Goal: Task Accomplishment & Management: Use online tool/utility

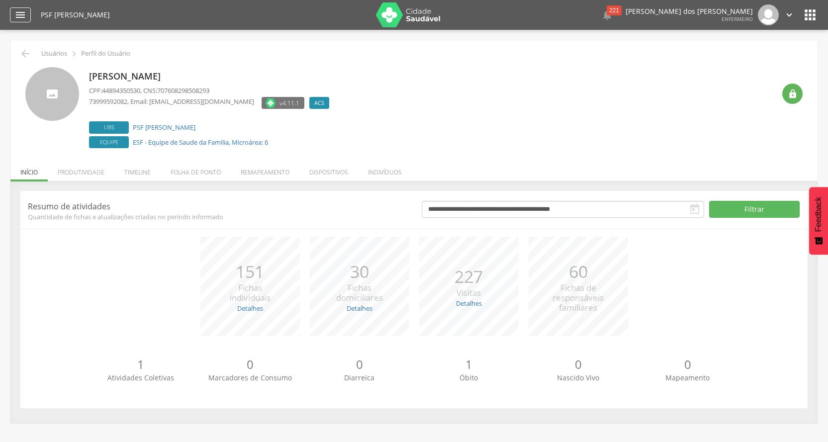
click at [25, 18] on icon "" at bounding box center [20, 15] width 12 height 12
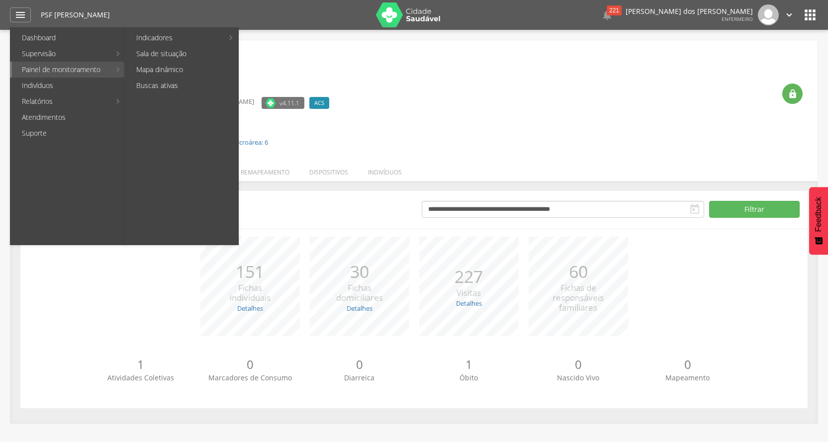
click at [47, 74] on link "Painel de monitoramento" at bounding box center [61, 70] width 98 height 16
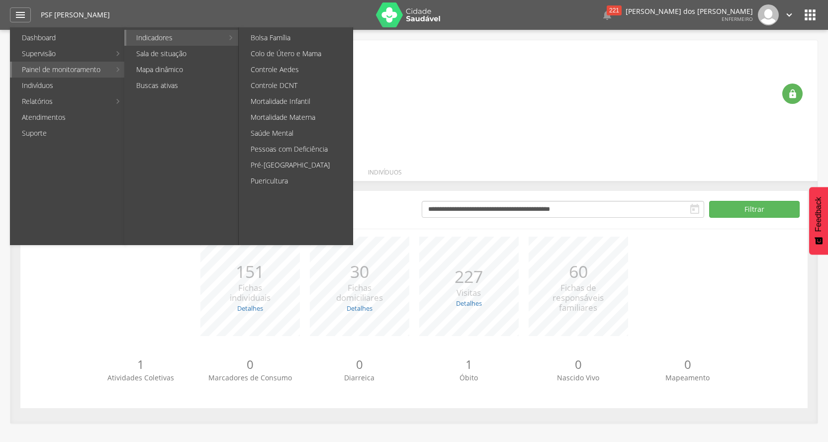
click at [143, 40] on link "Indicadores" at bounding box center [174, 38] width 97 height 16
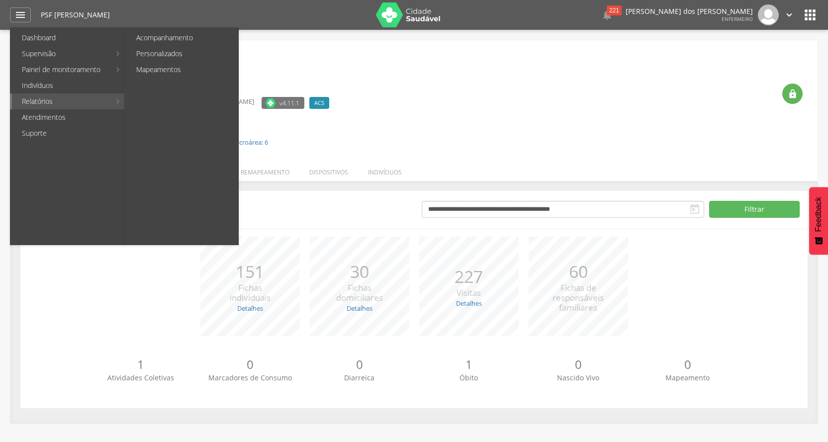
click at [64, 99] on link "Relatórios" at bounding box center [61, 101] width 98 height 16
click at [174, 57] on link "Personalizados" at bounding box center [182, 54] width 112 height 16
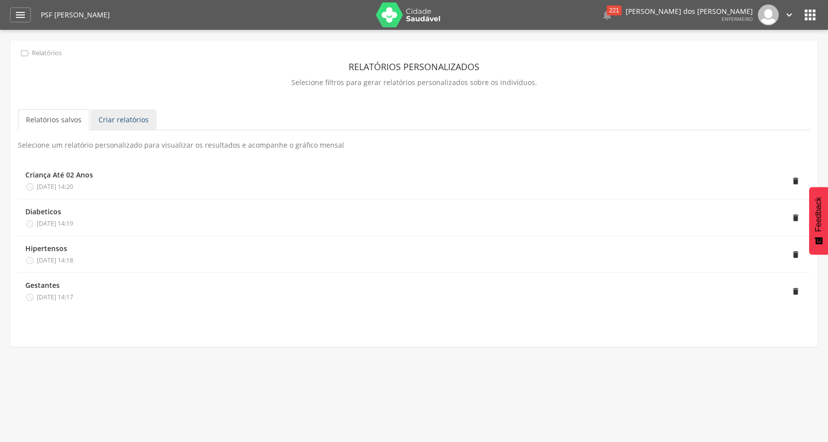
click at [107, 113] on link "Criar relatórios" at bounding box center [123, 119] width 66 height 21
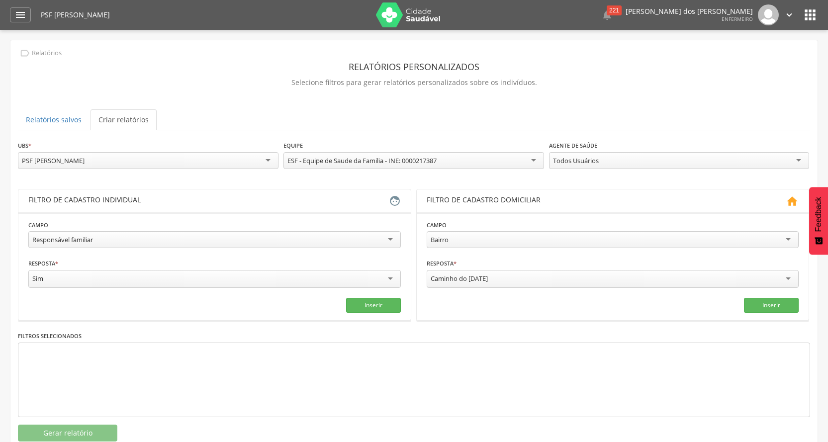
scroll to position [30, 0]
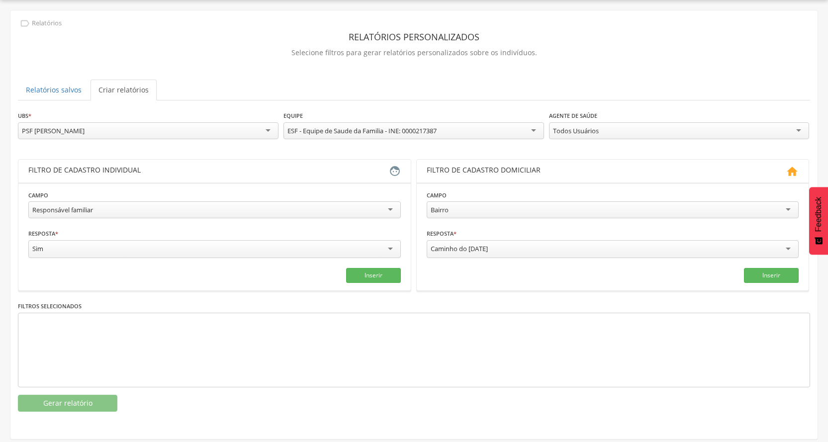
click at [584, 127] on div "Todos Usuários" at bounding box center [576, 130] width 46 height 9
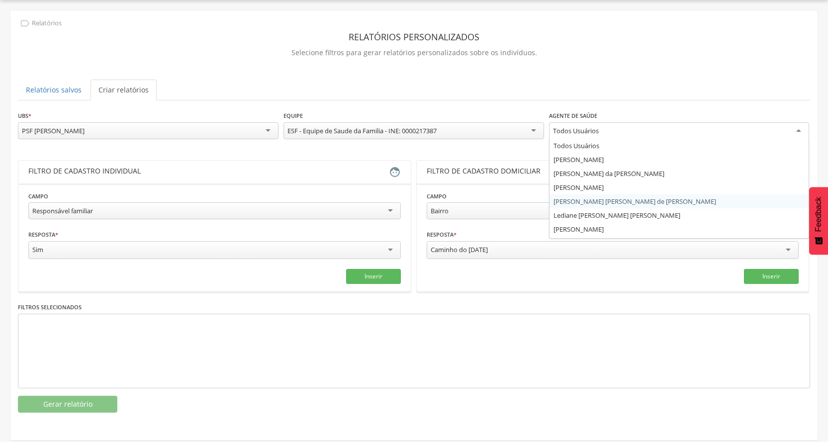
scroll to position [26, 0]
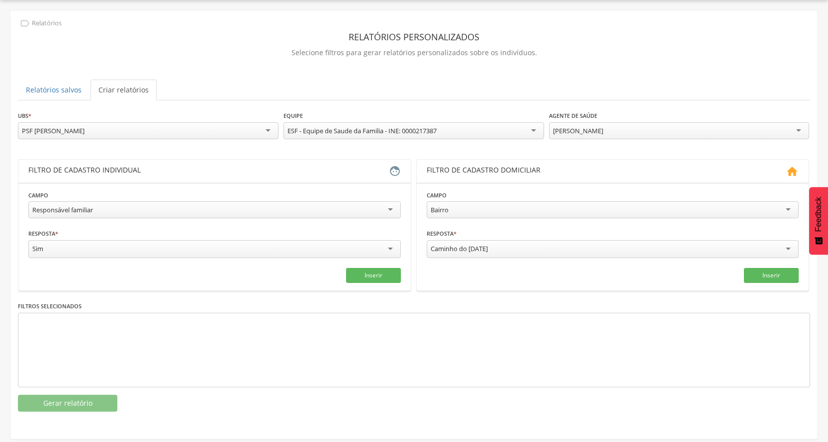
click at [493, 242] on div "Caminho do [DATE]" at bounding box center [613, 249] width 372 height 18
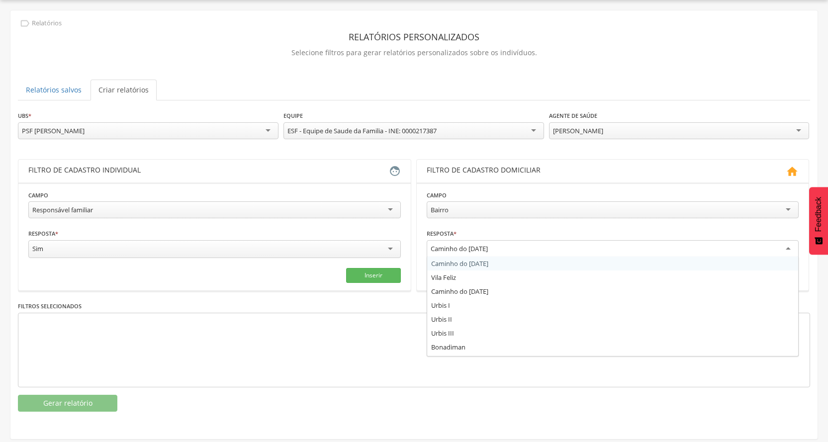
scroll to position [50, 0]
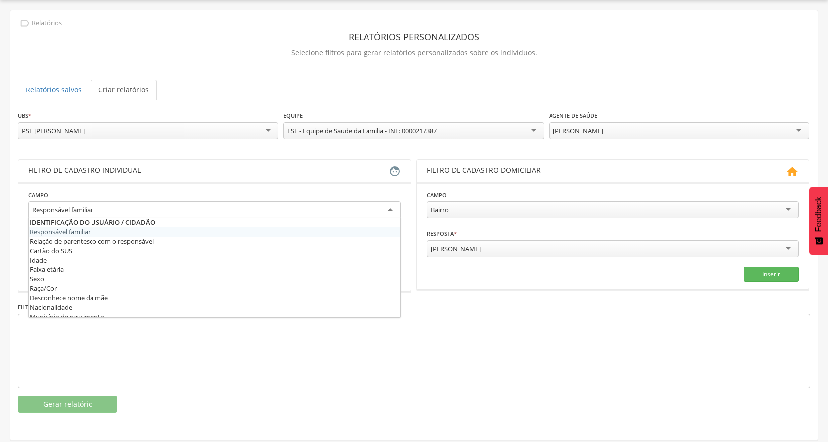
click at [125, 207] on div "Responsável familiar" at bounding box center [214, 210] width 372 height 18
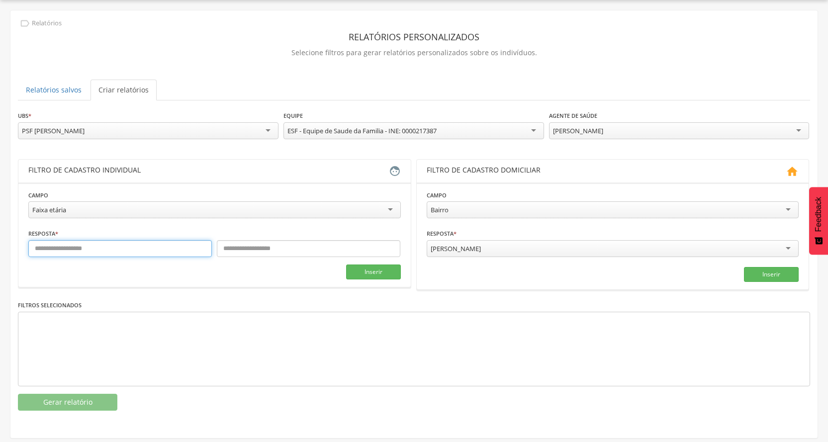
click at [69, 249] on input "text" at bounding box center [119, 248] width 183 height 17
type input "**"
click at [368, 272] on button "Inserir" at bounding box center [373, 271] width 55 height 15
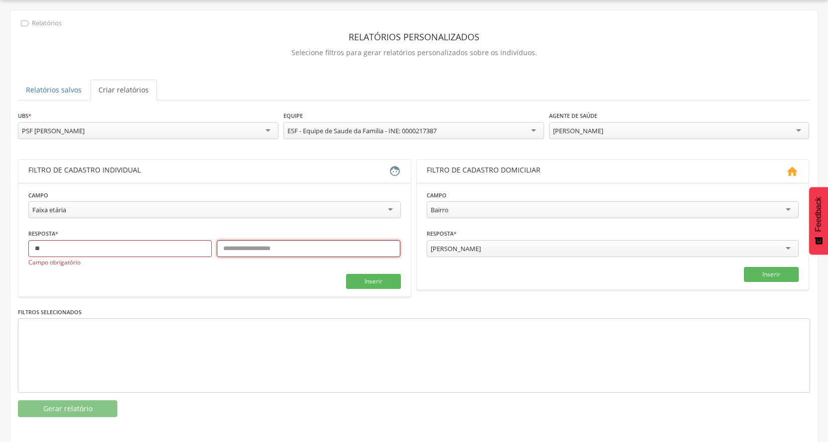
click at [263, 252] on input "text" at bounding box center [308, 248] width 183 height 17
type input "***"
click at [363, 275] on button "Inserir" at bounding box center [373, 281] width 55 height 15
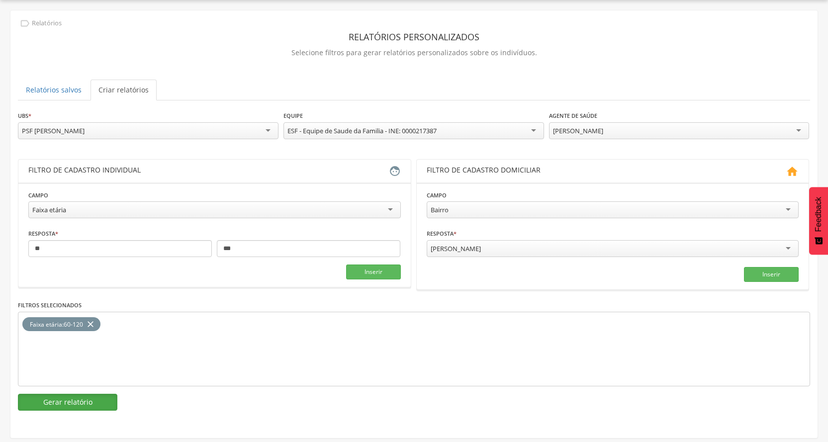
click at [81, 401] on button "Gerar relatório" at bounding box center [67, 402] width 99 height 17
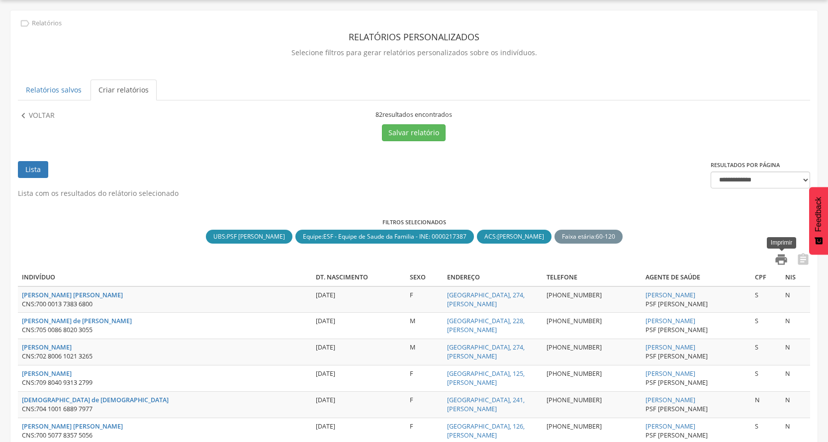
click at [775, 259] on icon "" at bounding box center [781, 260] width 14 height 14
